Goal: Transaction & Acquisition: Purchase product/service

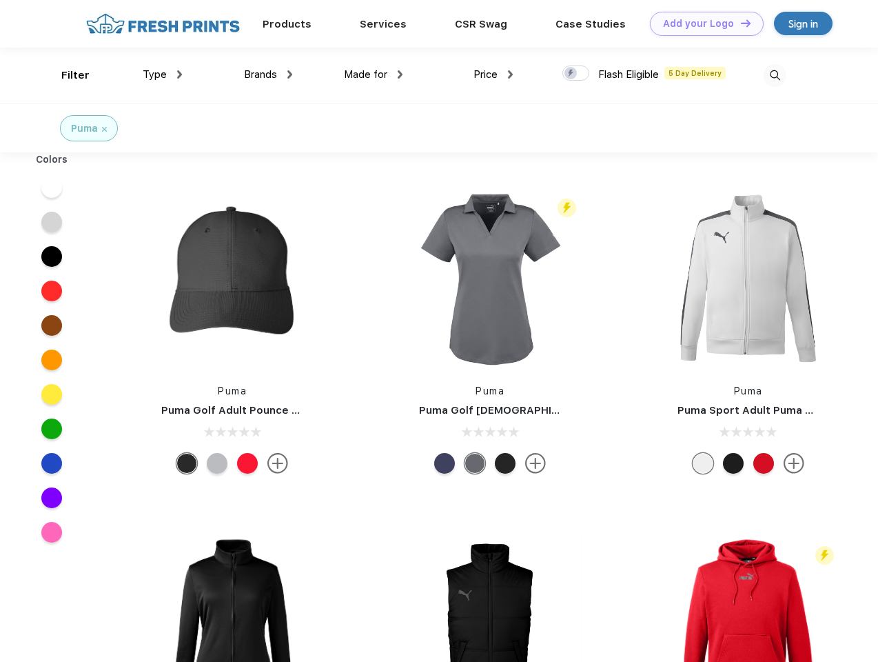
click at [702, 23] on link "Add your Logo Design Tool" at bounding box center [707, 24] width 114 height 24
click at [0, 0] on div "Design Tool" at bounding box center [0, 0] width 0 height 0
click at [740, 23] on link "Add your Logo Design Tool" at bounding box center [707, 24] width 114 height 24
click at [66, 75] on div "Filter" at bounding box center [75, 76] width 28 height 16
click at [163, 74] on span "Type" at bounding box center [155, 74] width 24 height 12
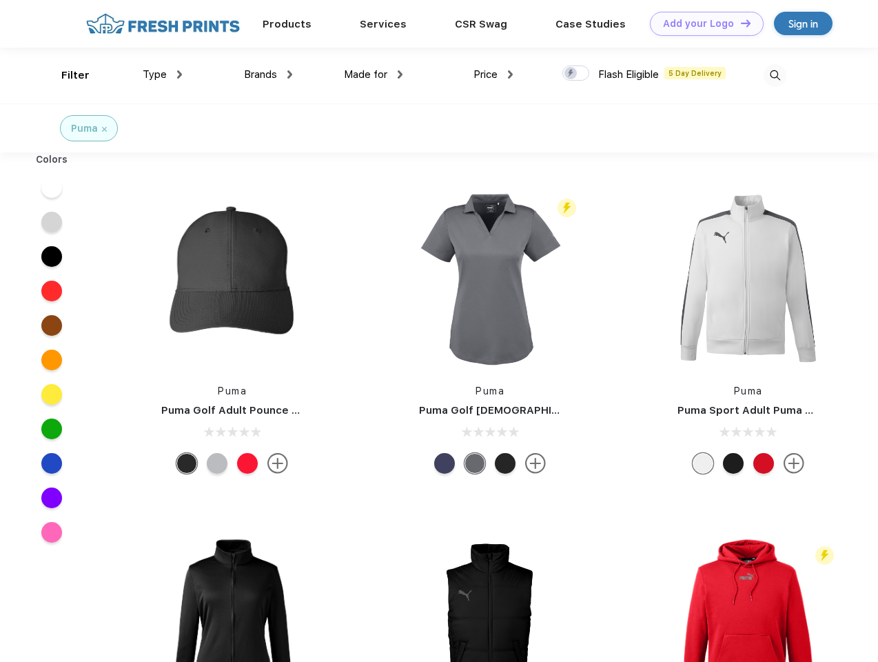
click at [268, 74] on span "Brands" at bounding box center [260, 74] width 33 height 12
click at [374, 74] on span "Made for" at bounding box center [365, 74] width 43 height 12
click at [494, 74] on span "Price" at bounding box center [486, 74] width 24 height 12
click at [576, 74] on div at bounding box center [576, 72] width 27 height 15
click at [572, 74] on input "checkbox" at bounding box center [567, 69] width 9 height 9
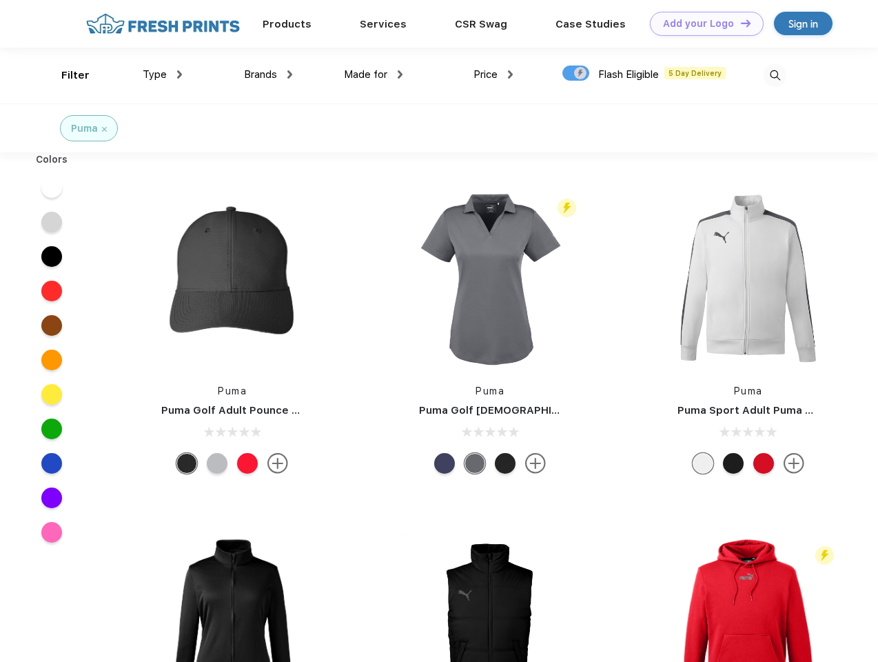
click at [775, 75] on img at bounding box center [775, 75] width 23 height 23
